Goal: Task Accomplishment & Management: Manage account settings

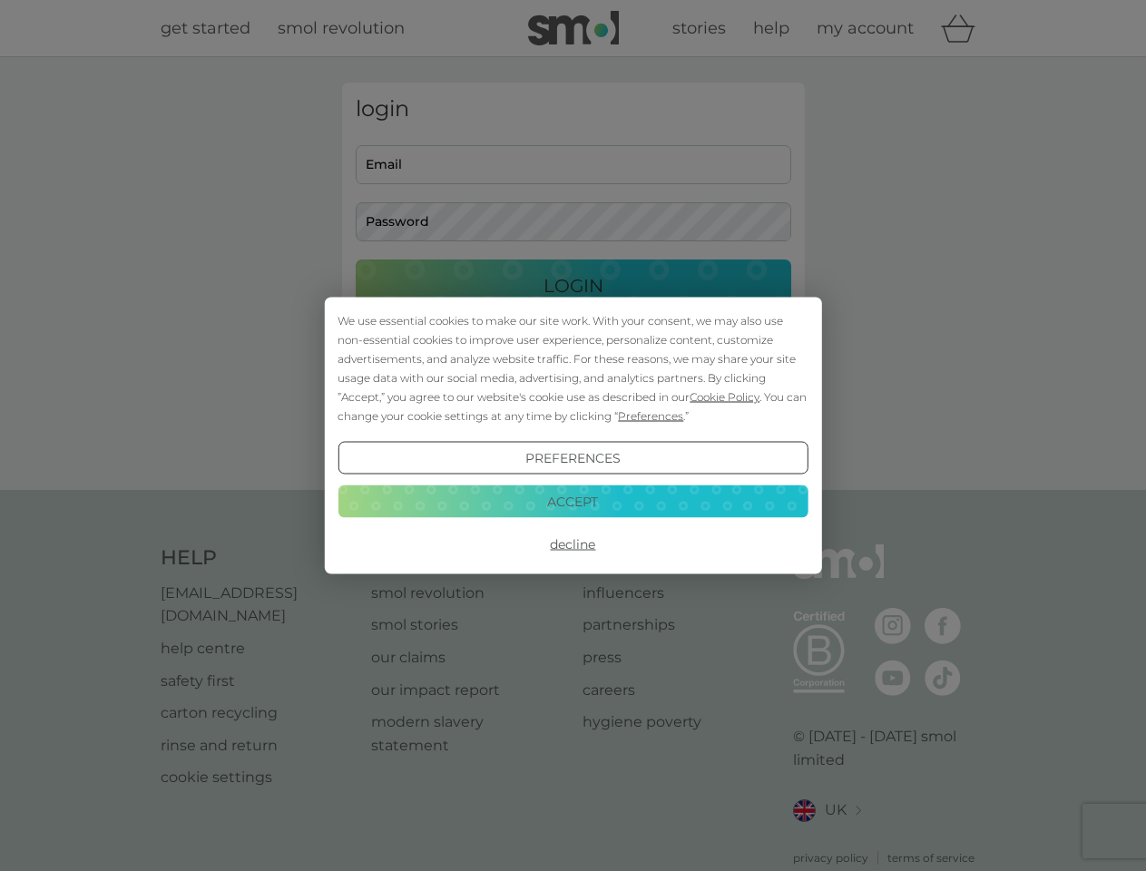
click at [725, 397] on span "Cookie Policy" at bounding box center [725, 397] width 70 height 14
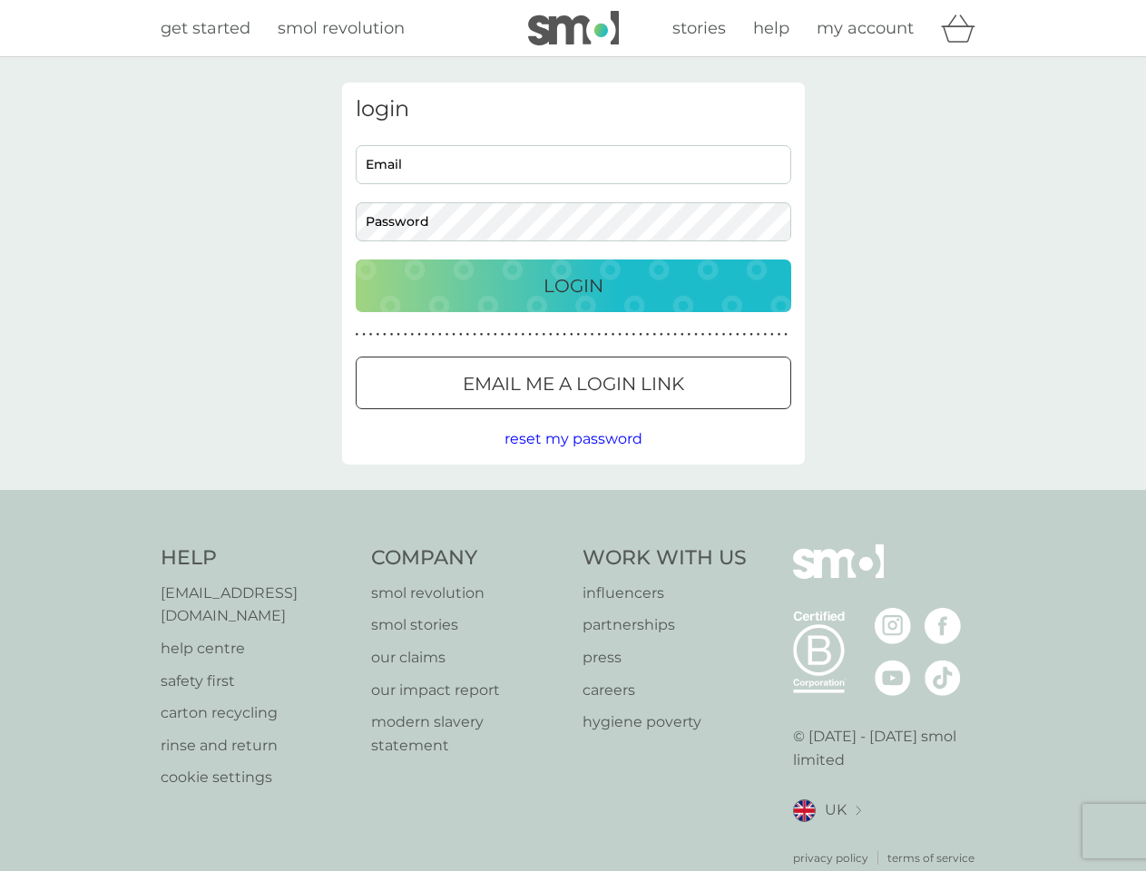
click at [649, 416] on div "login Email Password Login ● ● ● ● ● ● ● ● ● ● ● ● ● ● ● ● ● ● ● ● ● ● ● ● ● ● …" at bounding box center [573, 274] width 463 height 382
click at [573, 458] on div "login Email Password Login ● ● ● ● ● ● ● ● ● ● ● ● ● ● ● ● ● ● ● ● ● ● ● ● ● ● …" at bounding box center [573, 274] width 463 height 382
click at [573, 545] on div "Help [EMAIL_ADDRESS][DOMAIN_NAME] help centre safety first carton recycling rin…" at bounding box center [574, 706] width 826 height 322
click at [573, 501] on div "Help [EMAIL_ADDRESS][DOMAIN_NAME] help centre safety first carton recycling rin…" at bounding box center [573, 705] width 1146 height 431
